Goal: Transaction & Acquisition: Purchase product/service

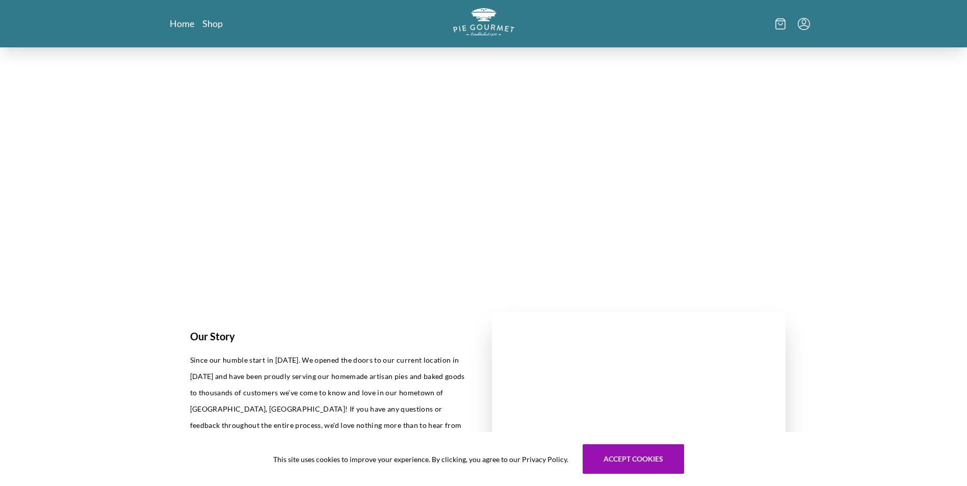
scroll to position [102, 0]
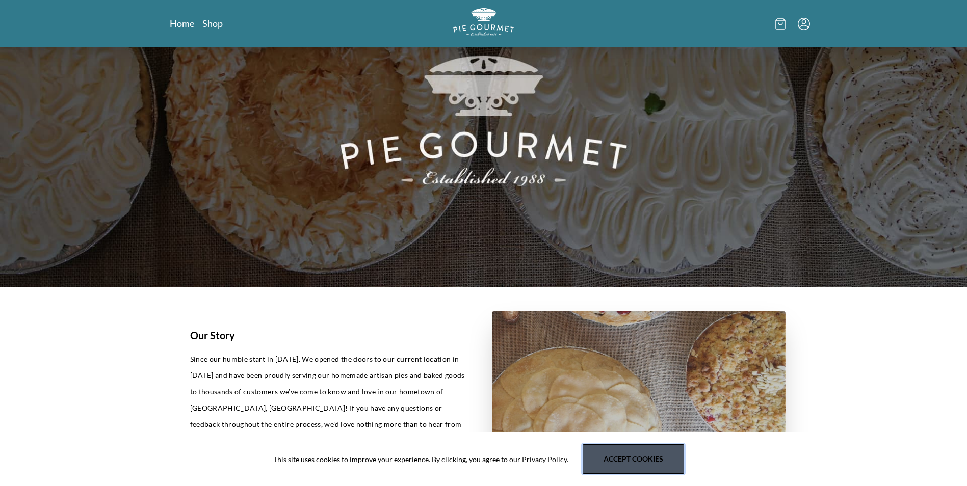
click at [461, 460] on button "Accept cookies" at bounding box center [633, 459] width 101 height 30
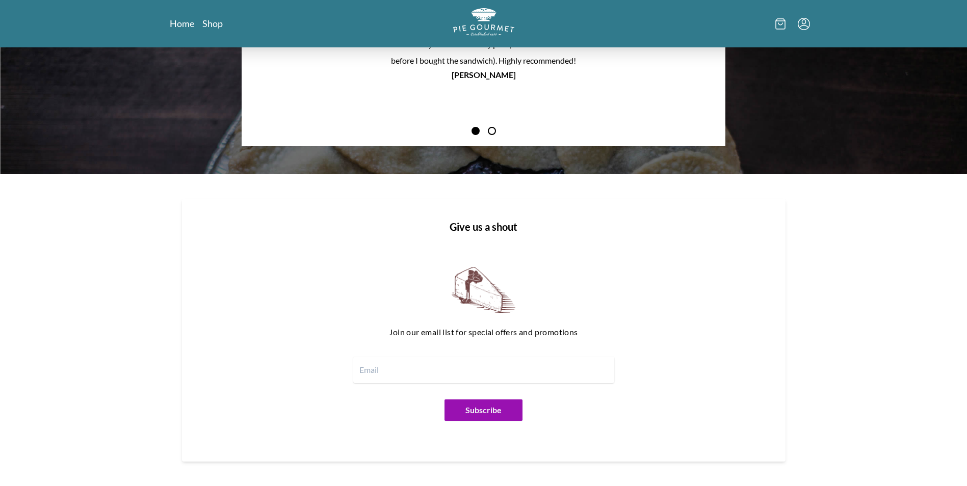
scroll to position [1172, 0]
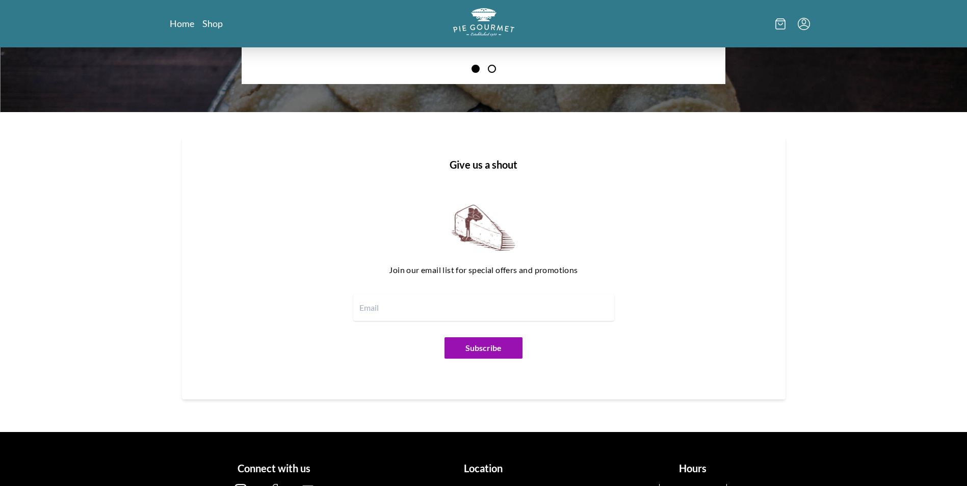
click at [369, 311] on input "email" at bounding box center [483, 308] width 261 height 27
type input "[PERSON_NAME][EMAIL_ADDRESS][DOMAIN_NAME]"
click at [461, 352] on button "Subscribe" at bounding box center [483, 347] width 78 height 21
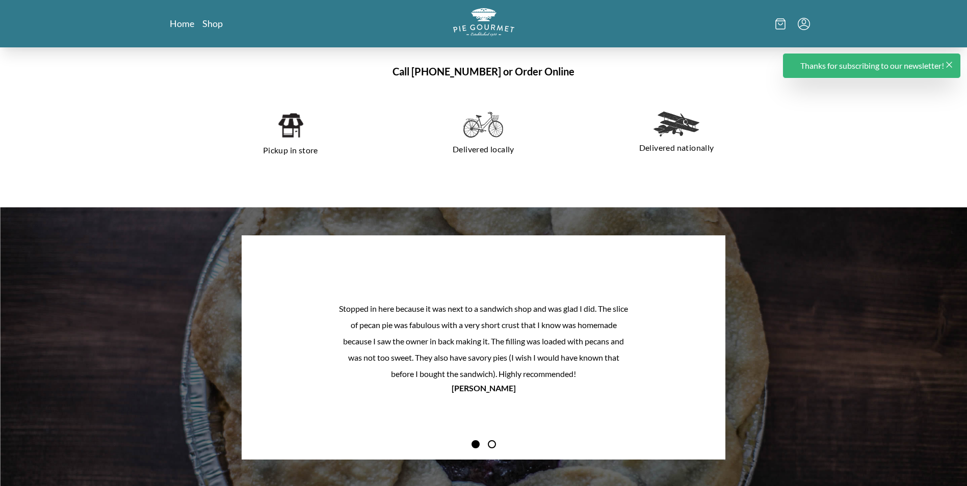
scroll to position [733, 0]
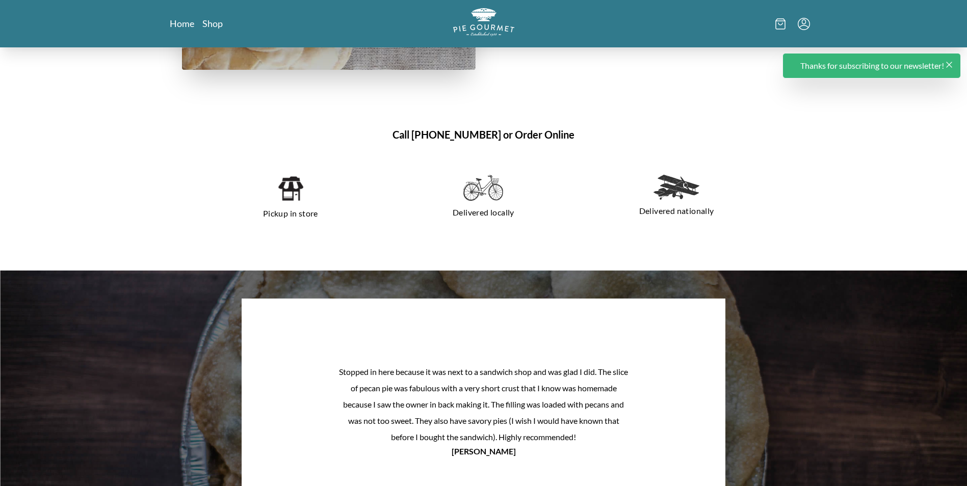
click at [461, 187] on img at bounding box center [483, 188] width 40 height 27
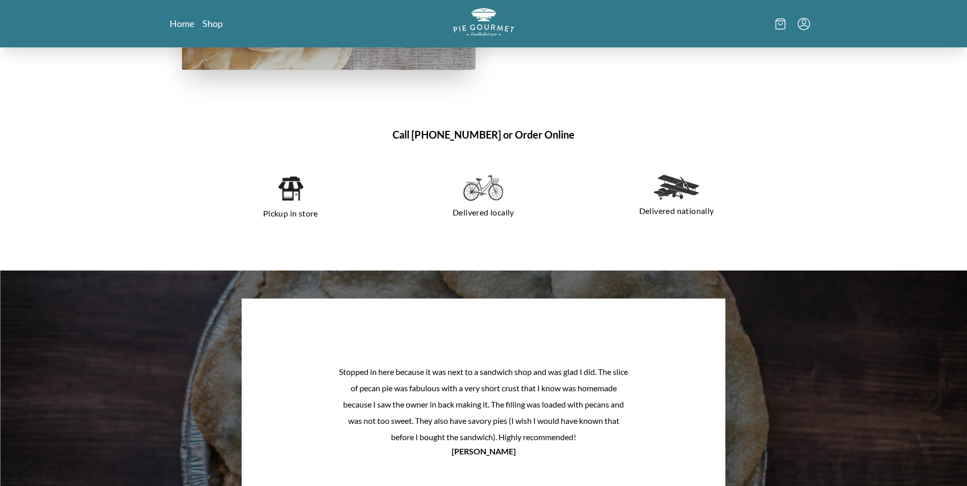
click at [461, 206] on p "Delivered locally" at bounding box center [483, 212] width 169 height 16
click at [461, 202] on div "Delivered locally" at bounding box center [483, 198] width 185 height 63
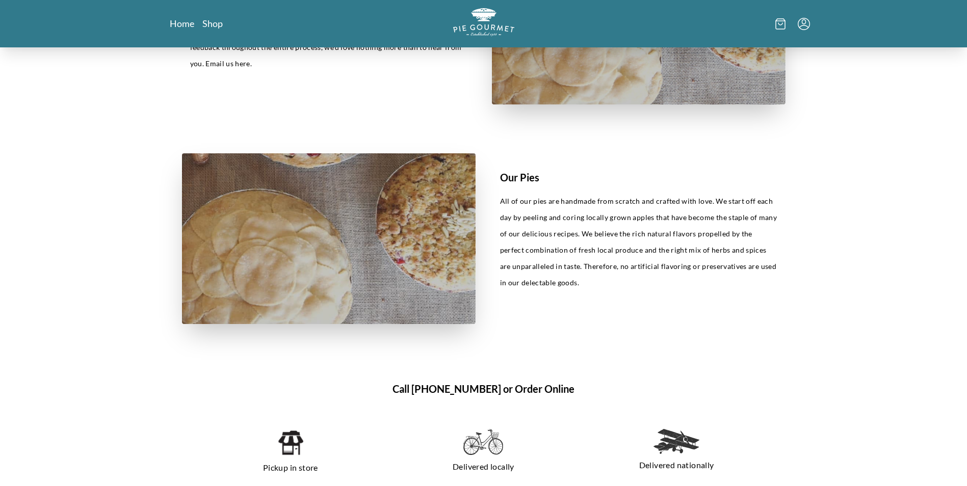
scroll to position [479, 0]
click at [213, 22] on link "Shop" at bounding box center [212, 23] width 20 height 12
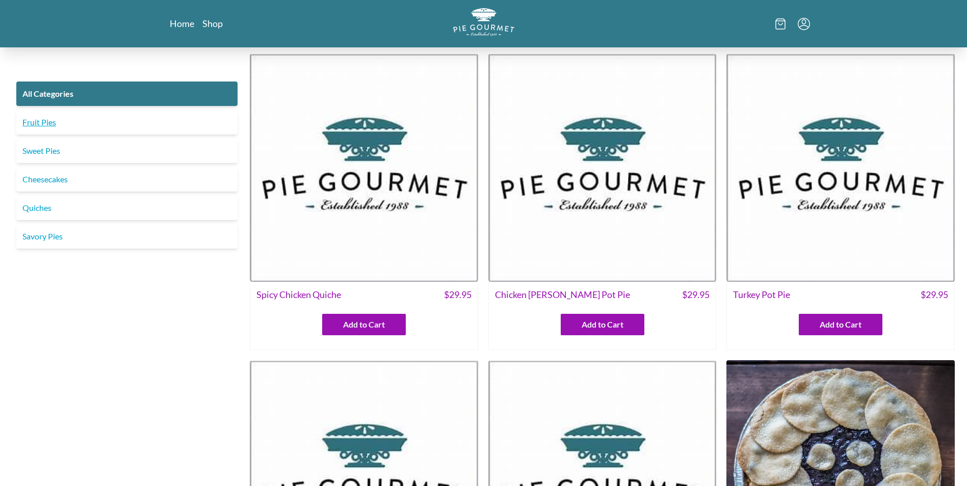
click at [82, 128] on link "Fruit Pies" at bounding box center [126, 122] width 221 height 24
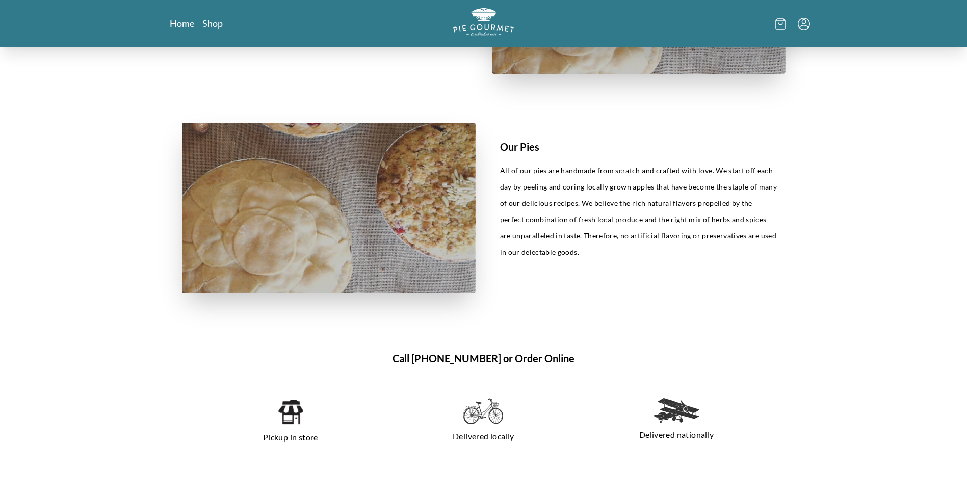
scroll to position [612, 0]
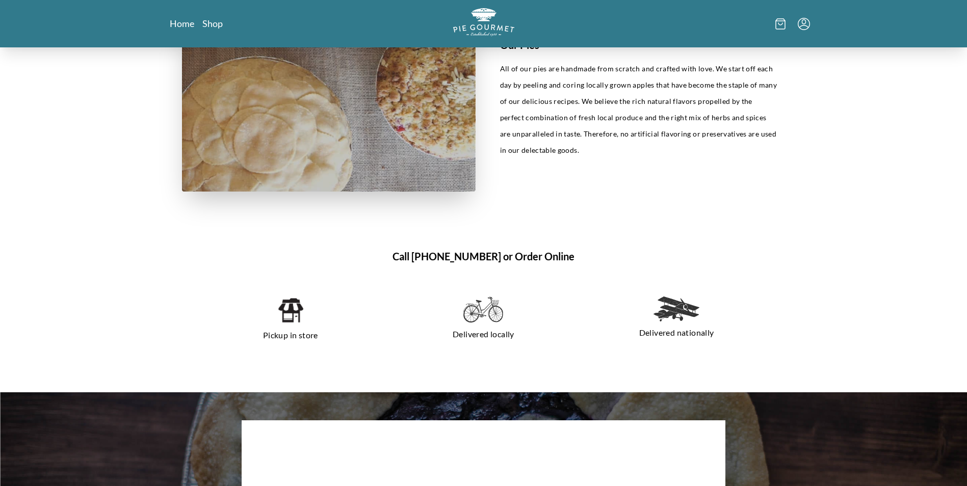
click at [485, 314] on img at bounding box center [483, 310] width 40 height 27
click at [480, 314] on img at bounding box center [483, 310] width 40 height 27
click at [479, 314] on img at bounding box center [483, 310] width 40 height 27
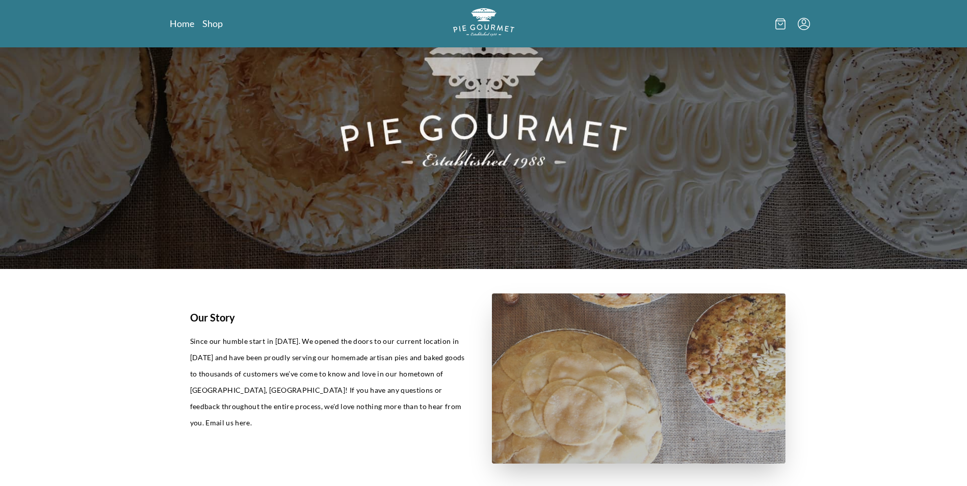
scroll to position [102, 0]
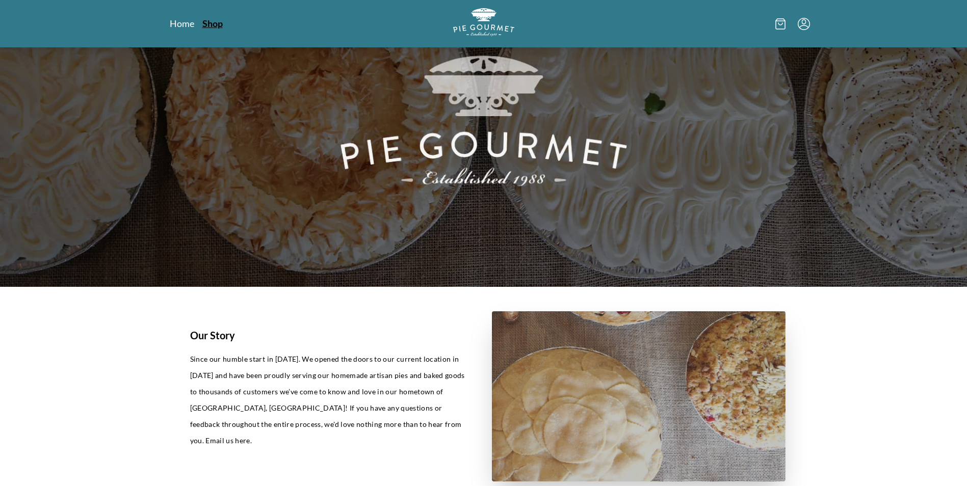
click at [212, 23] on link "Shop" at bounding box center [212, 23] width 20 height 12
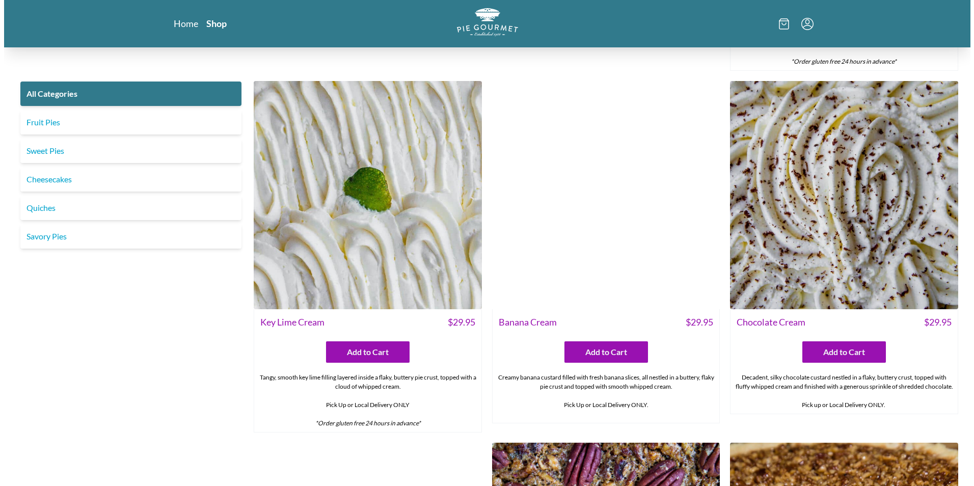
scroll to position [2334, 0]
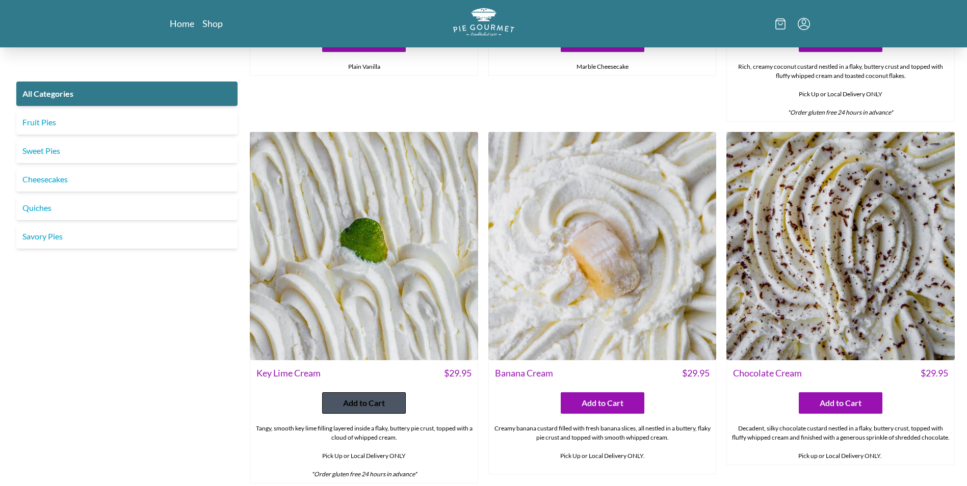
click at [355, 406] on span "Add to Cart" at bounding box center [364, 403] width 42 height 12
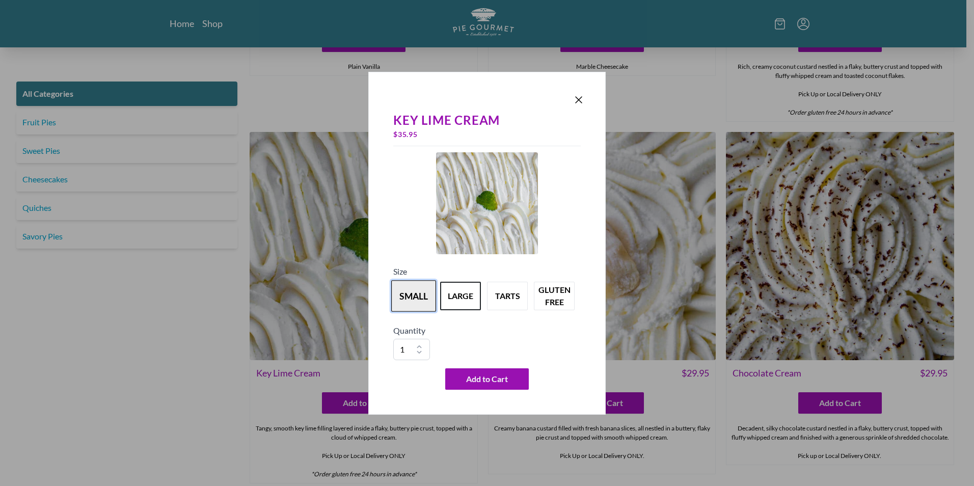
click at [417, 300] on button "small" at bounding box center [413, 296] width 45 height 32
click at [484, 383] on span "Add to Cart" at bounding box center [487, 379] width 42 height 12
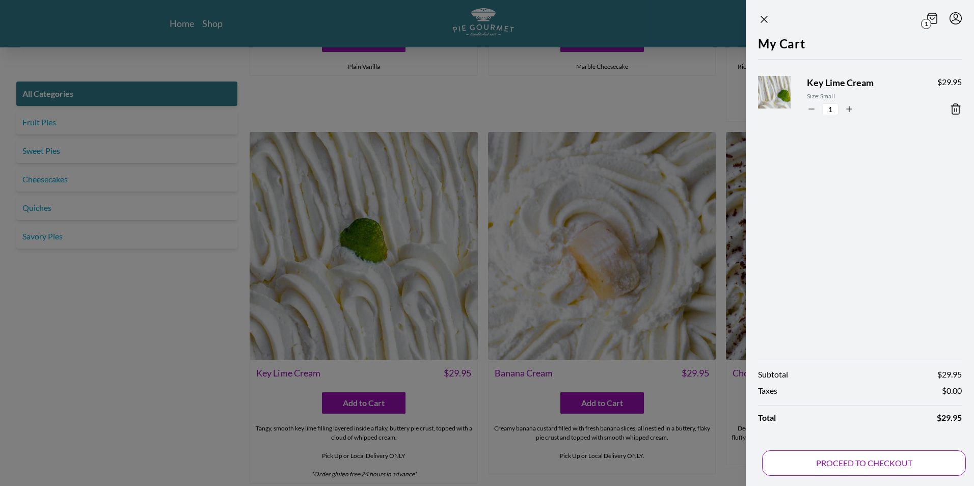
click at [851, 466] on button "PROCEED TO CHECKOUT" at bounding box center [864, 463] width 204 height 25
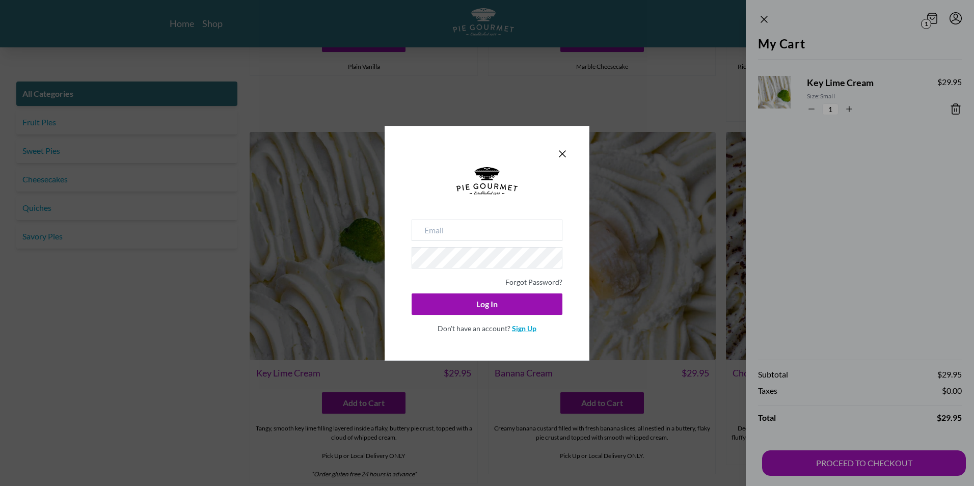
click at [522, 328] on link "Sign Up" at bounding box center [524, 328] width 24 height 9
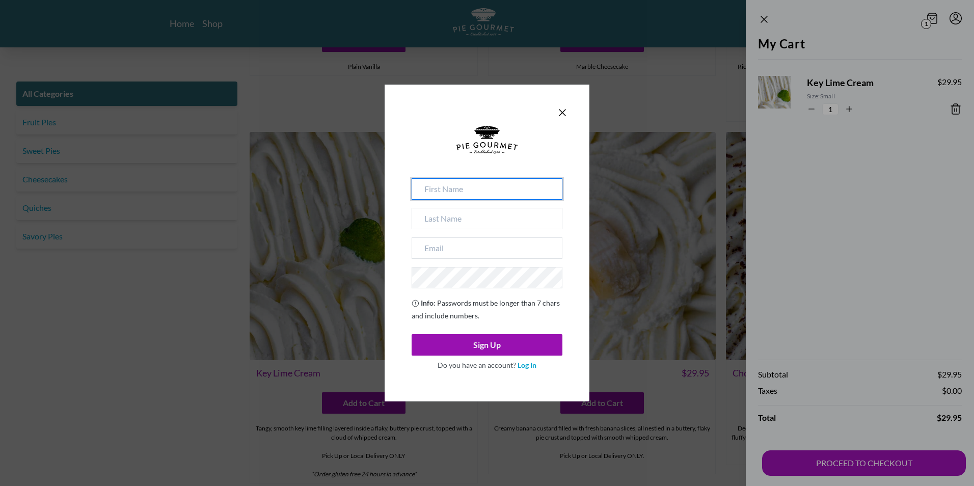
click at [426, 187] on input at bounding box center [487, 188] width 151 height 21
type input "[PERSON_NAME]"
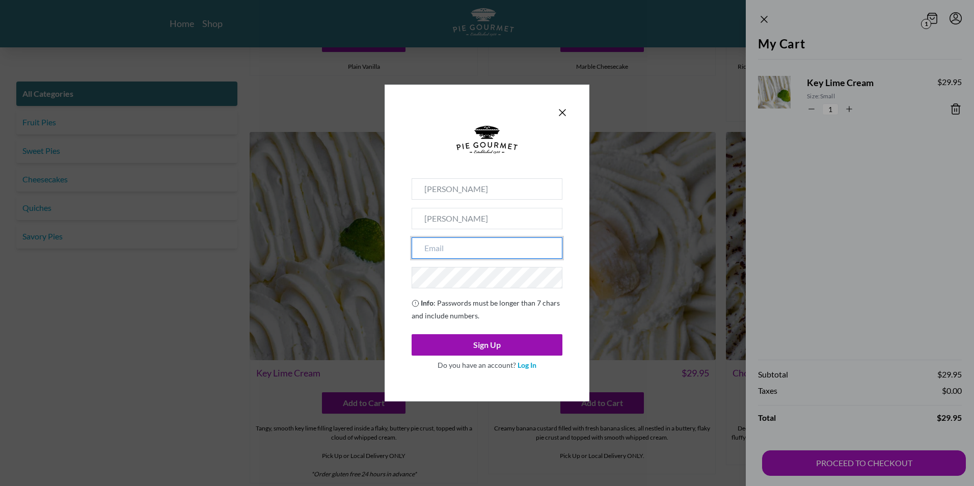
type input "[PERSON_NAME][EMAIL_ADDRESS][DOMAIN_NAME]"
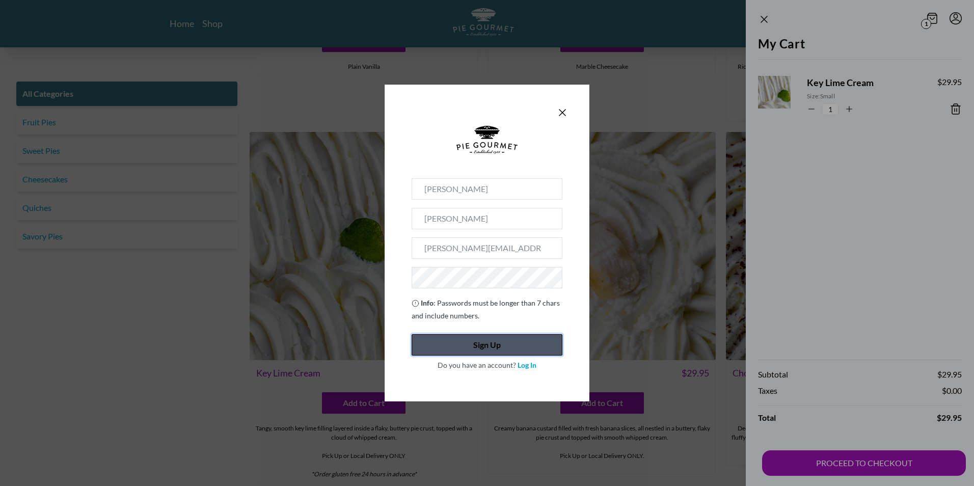
click at [476, 350] on button "Sign Up" at bounding box center [487, 344] width 151 height 21
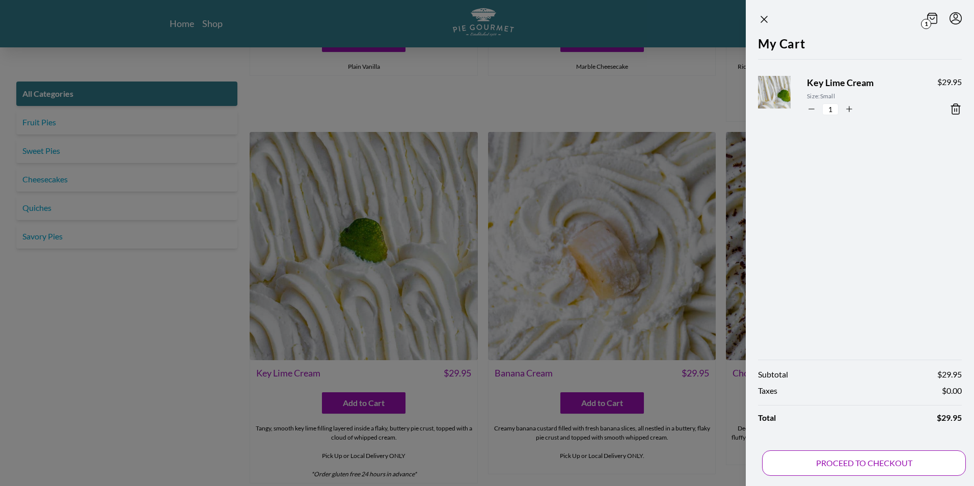
click at [873, 464] on button "PROCEED TO CHECKOUT" at bounding box center [864, 463] width 204 height 25
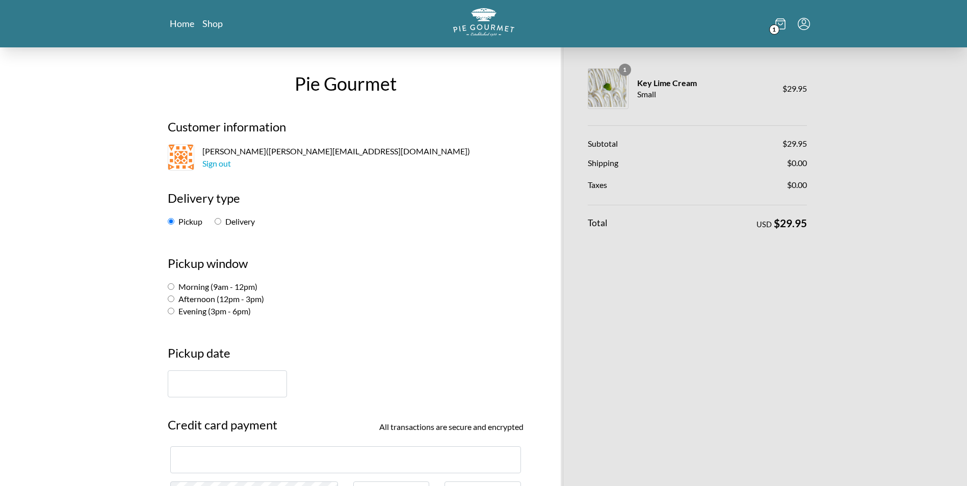
click at [218, 222] on input "Delivery" at bounding box center [218, 221] width 7 height 7
radio input "true"
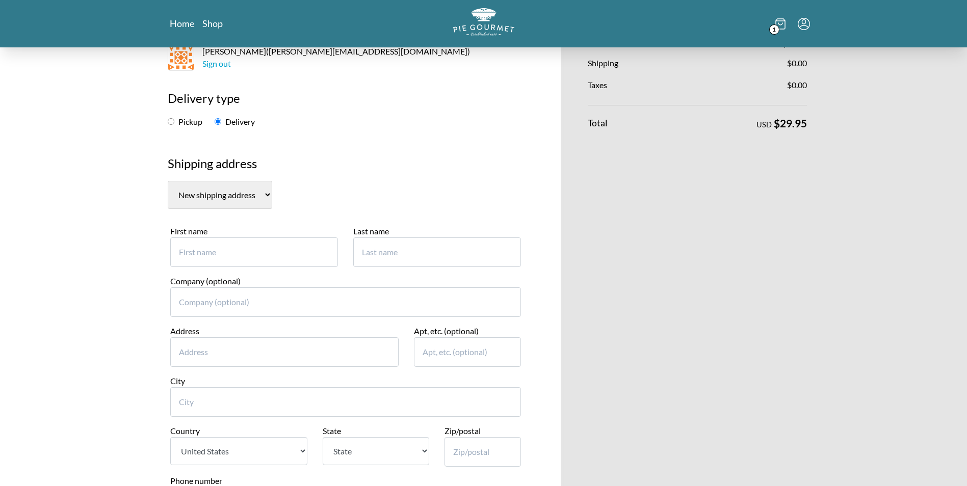
scroll to position [102, 0]
click at [195, 246] on input "First name" at bounding box center [254, 250] width 168 height 30
type input "[PERSON_NAME]"
type input "[PERSON_NAME] Financial"
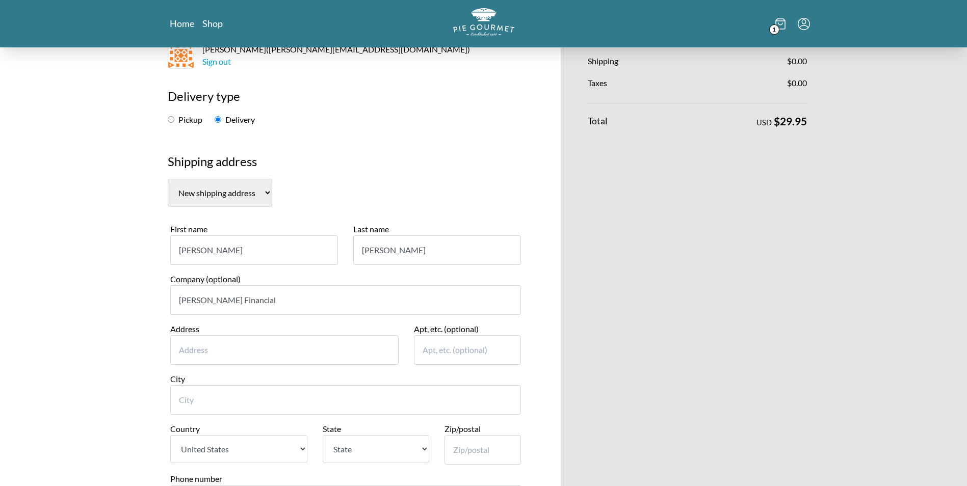
type input "[PERSON_NAME]"
type input "[STREET_ADDRESS]"
type input "[GEOGRAPHIC_DATA]"
select select "VA"
type input "20171"
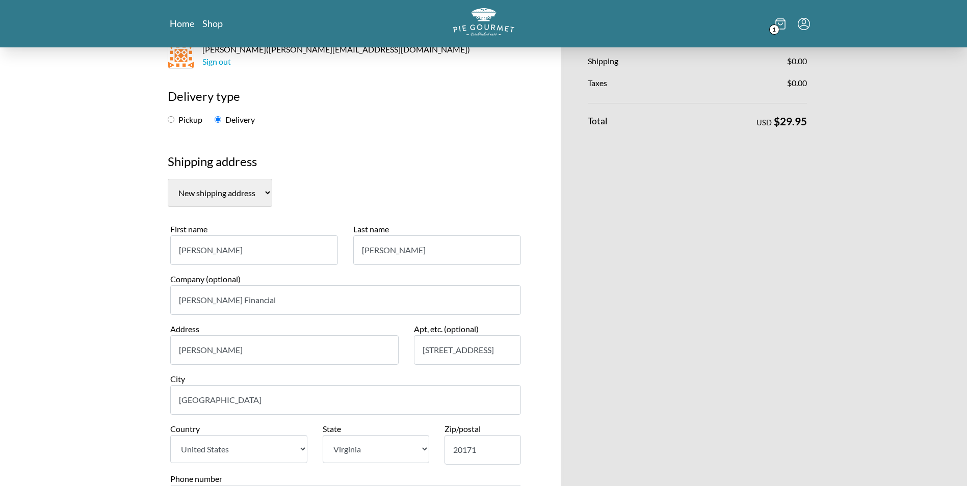
type input "7036151091"
drag, startPoint x: 220, startPoint y: 352, endPoint x: 146, endPoint y: 346, distance: 73.6
drag, startPoint x: 497, startPoint y: 350, endPoint x: 412, endPoint y: 345, distance: 85.2
click at [412, 345] on div "Apt, etc. (optional) [STREET_ADDRESS]" at bounding box center [467, 348] width 122 height 50
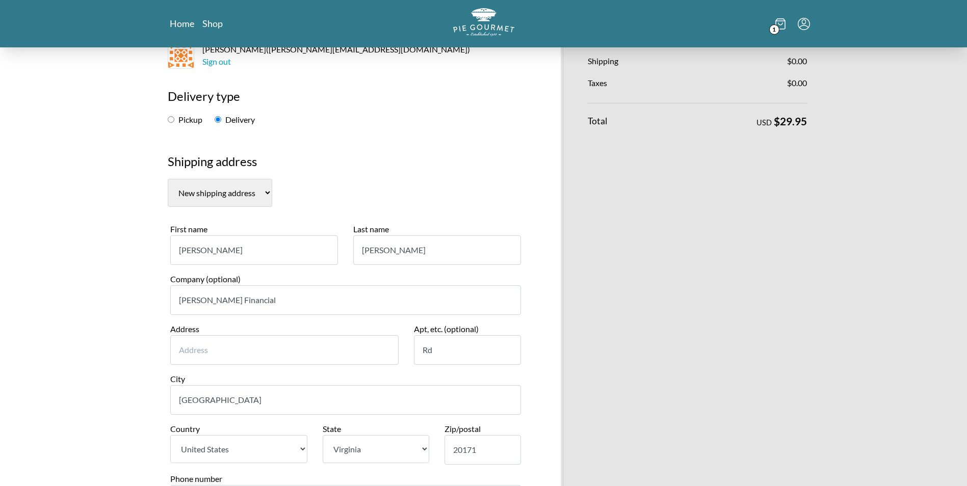
type input "Rd"
paste input "12209 Thoroughbred"
drag, startPoint x: 332, startPoint y: 350, endPoint x: 269, endPoint y: 347, distance: 63.3
click at [269, 347] on input "[STREET_ADDRESS]" at bounding box center [284, 350] width 229 height 30
type input "[STREET_ADDRESS]"
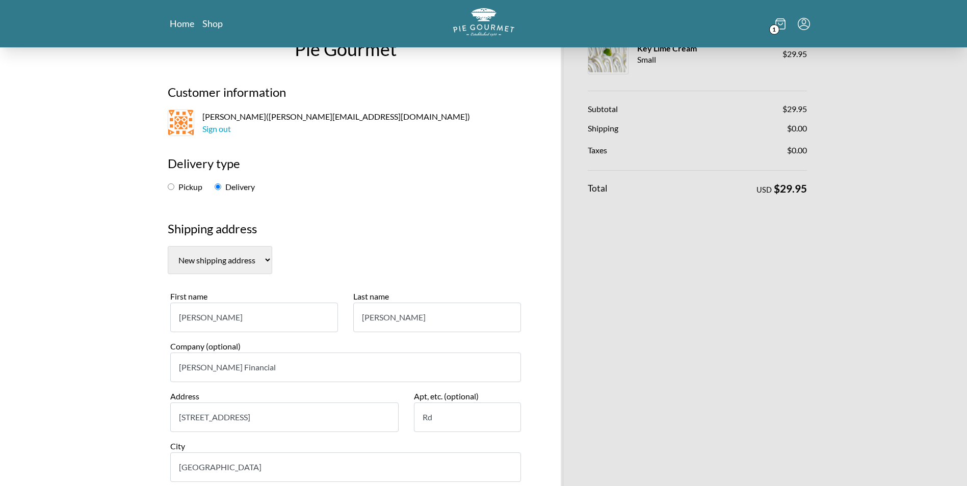
scroll to position [0, 0]
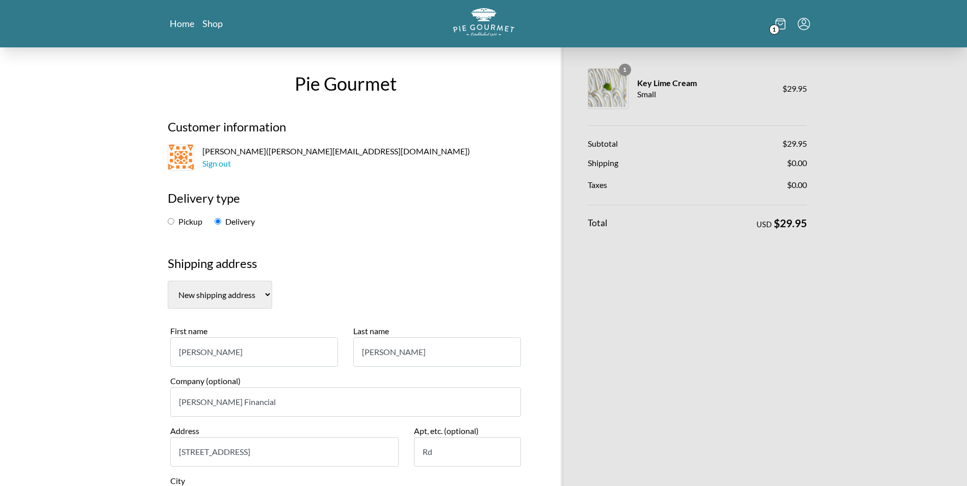
click at [170, 222] on input "Pickup" at bounding box center [171, 221] width 7 height 7
radio input "true"
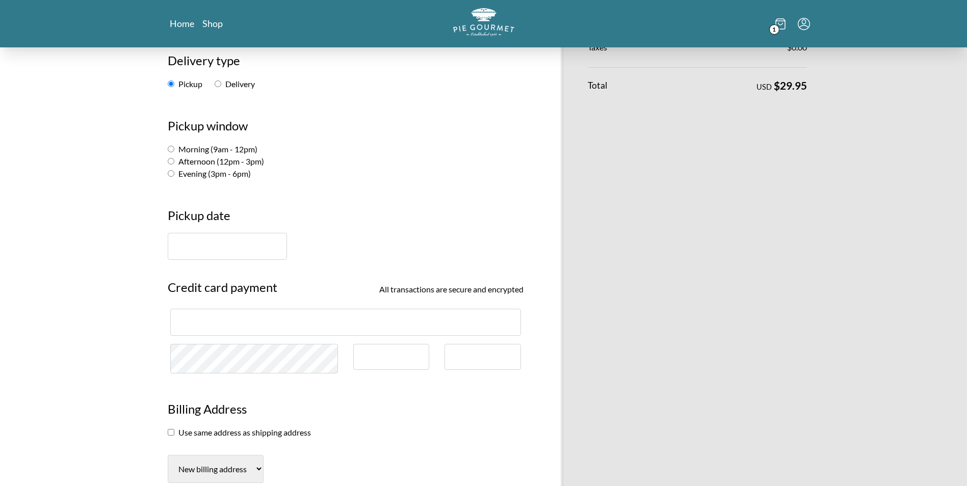
scroll to position [153, 0]
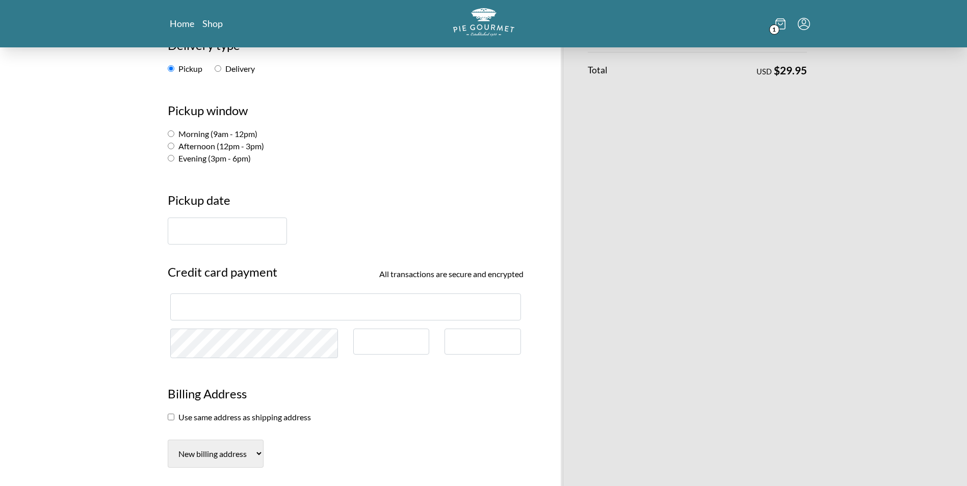
click at [170, 146] on input "Afternoon (12pm - 3pm)" at bounding box center [171, 146] width 7 height 7
radio input "true"
click at [171, 133] on input "Morning (9am - 12pm)" at bounding box center [171, 133] width 7 height 7
radio input "true"
click at [203, 235] on input "text" at bounding box center [227, 231] width 119 height 27
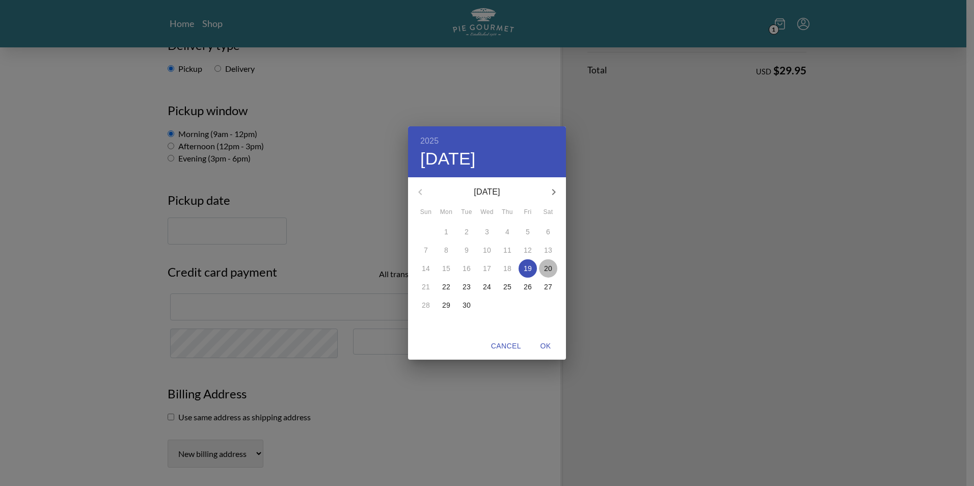
click at [546, 267] on p "20" at bounding box center [548, 268] width 8 height 10
click at [60, 257] on div "2025 Sat, Sep [DATE] Mon Tue Wed Thu Fri Sat 31 1 2 3 4 5 6 7 8 9 10 11 12 13 1…" at bounding box center [487, 243] width 974 height 486
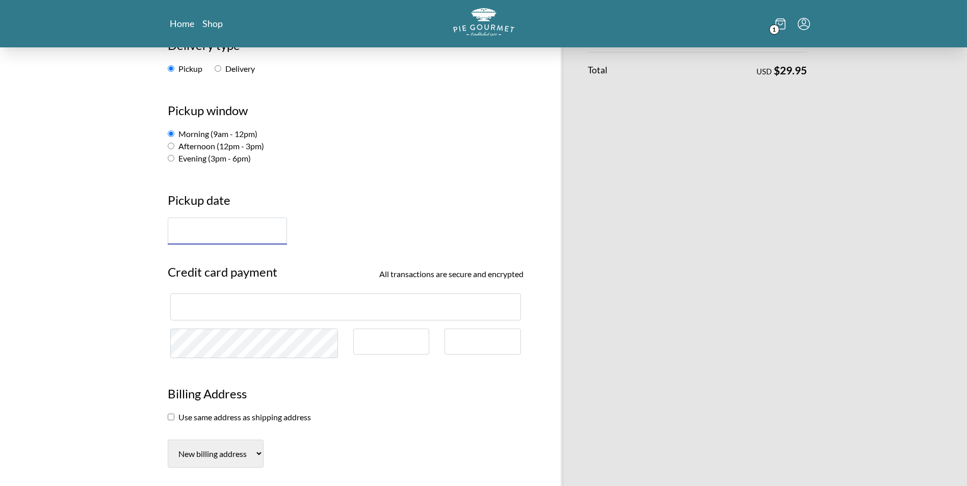
click at [203, 235] on input "text" at bounding box center [227, 231] width 119 height 27
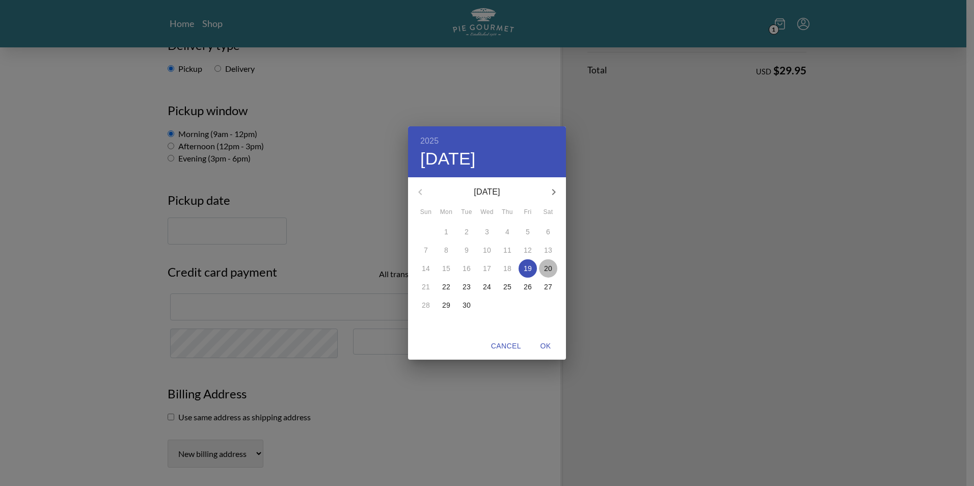
click at [549, 267] on p "20" at bounding box center [548, 268] width 8 height 10
click at [546, 347] on span "OK" at bounding box center [546, 346] width 24 height 13
type input "[DATE]"
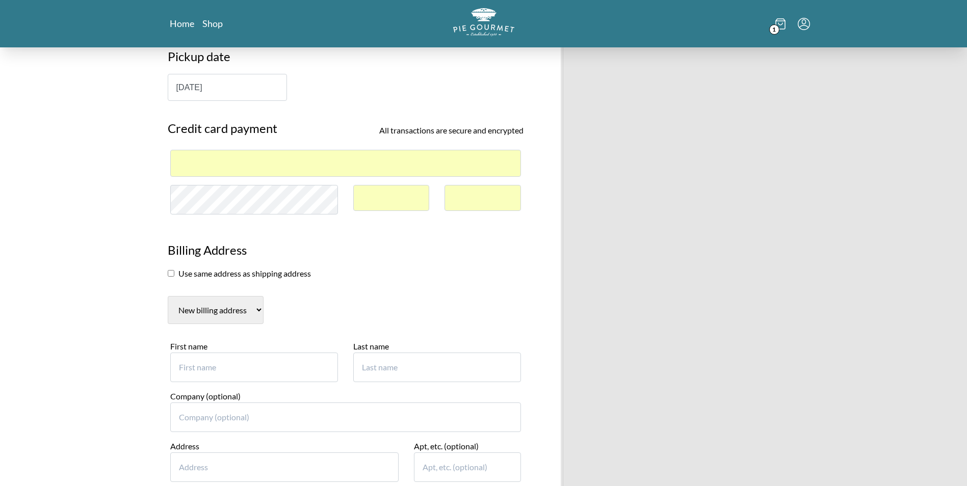
scroll to position [306, 0]
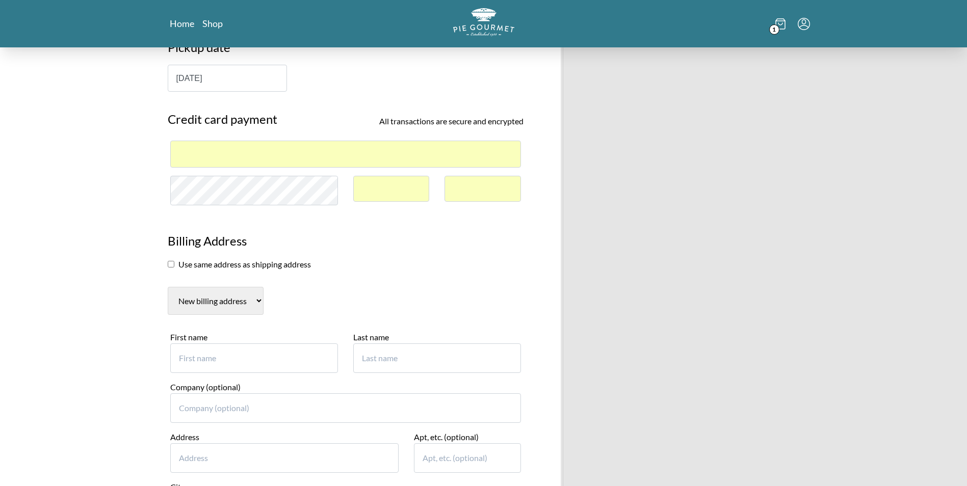
click at [169, 266] on input "checkbox" at bounding box center [171, 264] width 7 height 7
checkbox input "true"
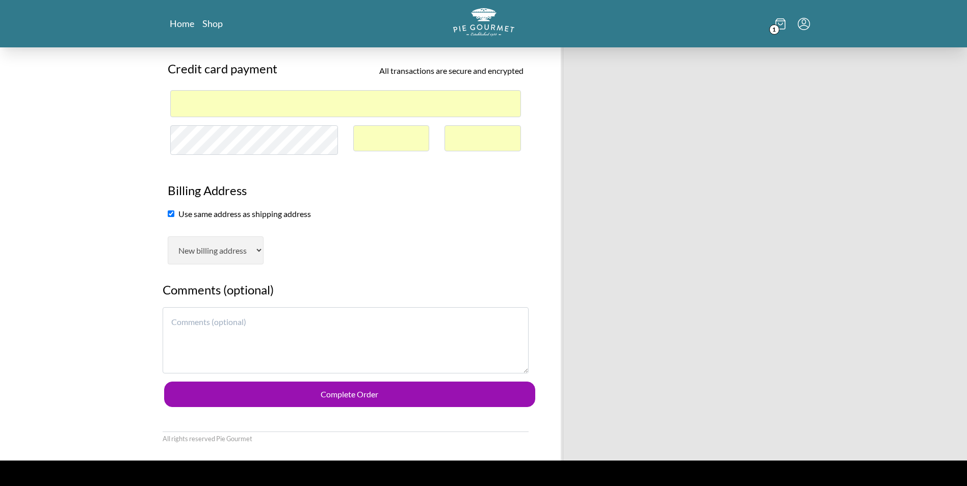
scroll to position [408, 0]
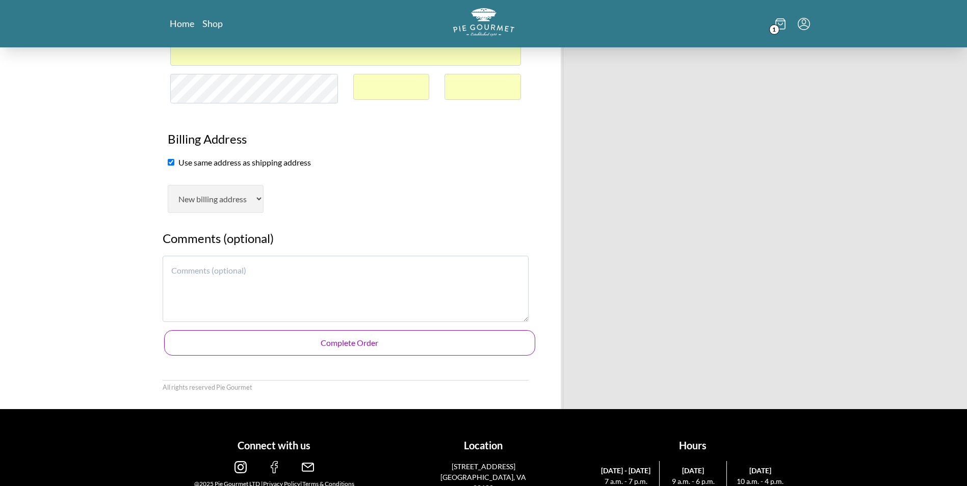
click at [345, 345] on button "Complete Order" at bounding box center [349, 342] width 371 height 25
